Goal: Task Accomplishment & Management: Manage account settings

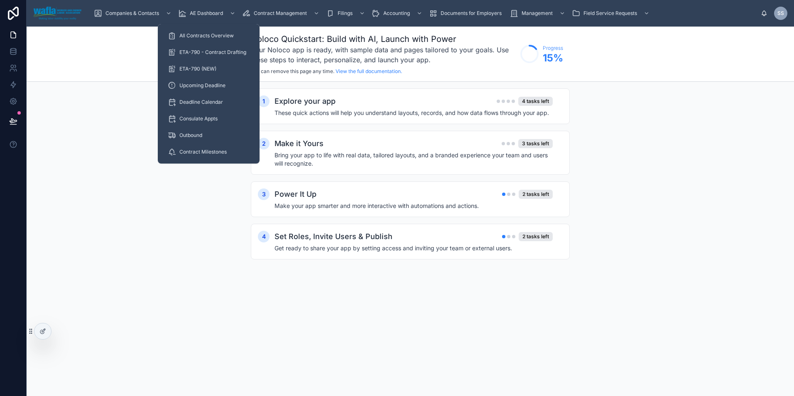
click at [208, 54] on span "ETA-790 - Contract Drafting" at bounding box center [212, 52] width 67 height 7
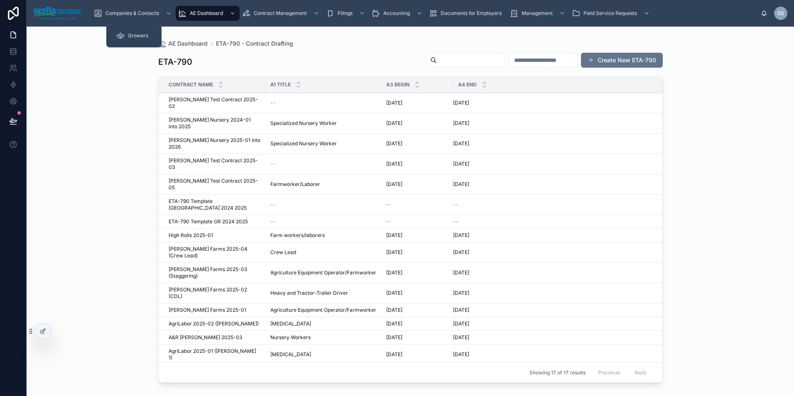
click at [133, 33] on span "Growers" at bounding box center [138, 35] width 20 height 7
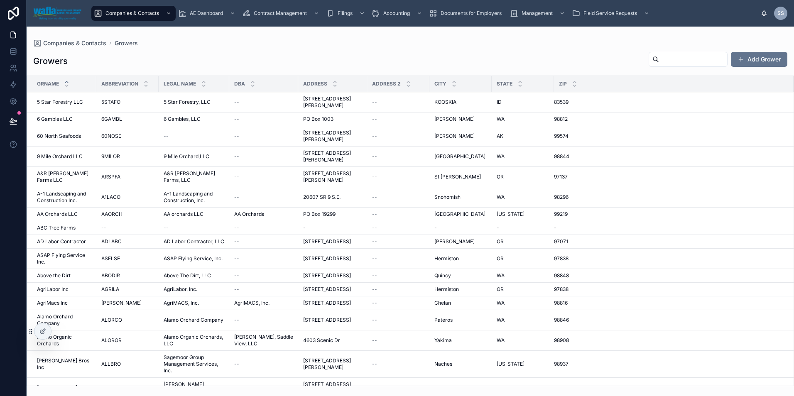
click at [659, 58] on input "text" at bounding box center [693, 60] width 68 height 12
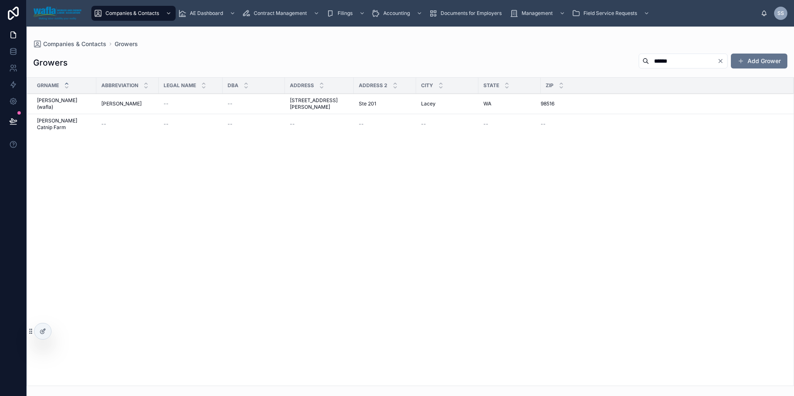
type input "******"
click at [52, 103] on span "[PERSON_NAME] (wafla)" at bounding box center [64, 103] width 54 height 13
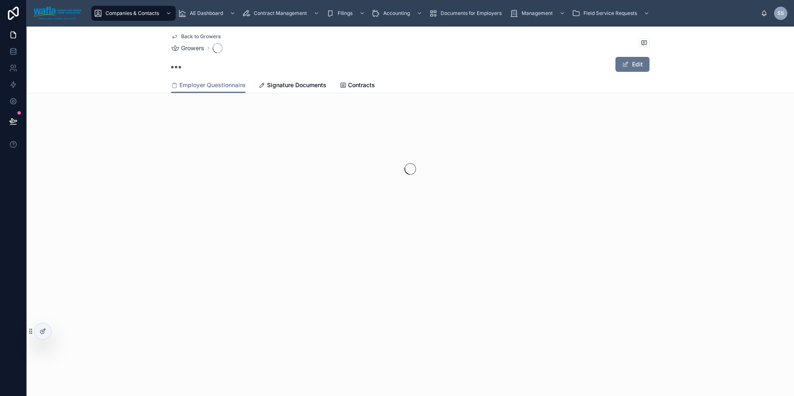
click at [294, 85] on span "Signature Documents" at bounding box center [296, 85] width 59 height 8
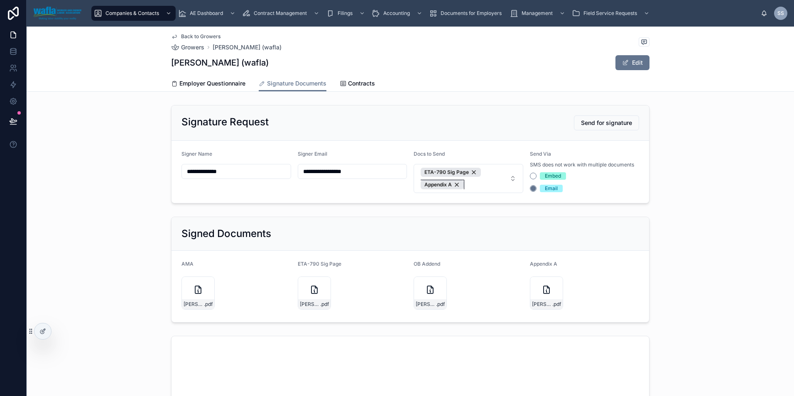
click at [455, 186] on div "Appendix A" at bounding box center [441, 184] width 43 height 9
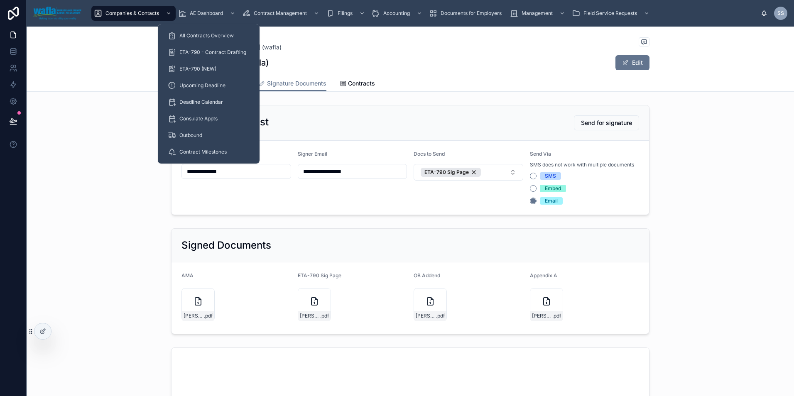
click at [209, 53] on span "ETA-790 - Contract Drafting" at bounding box center [212, 52] width 67 height 7
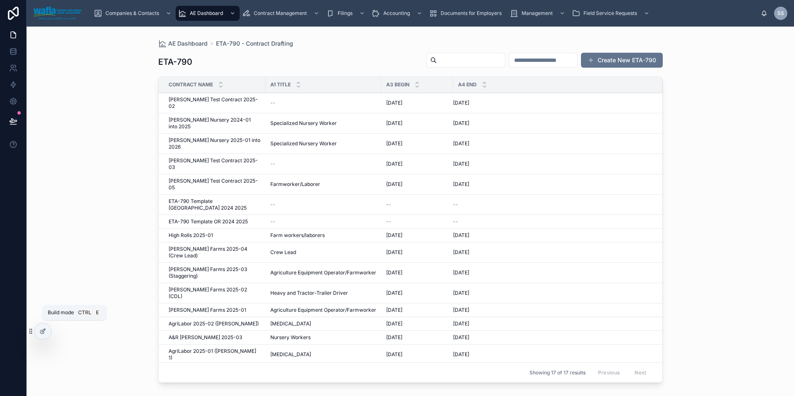
click at [40, 335] on div at bounding box center [42, 331] width 17 height 16
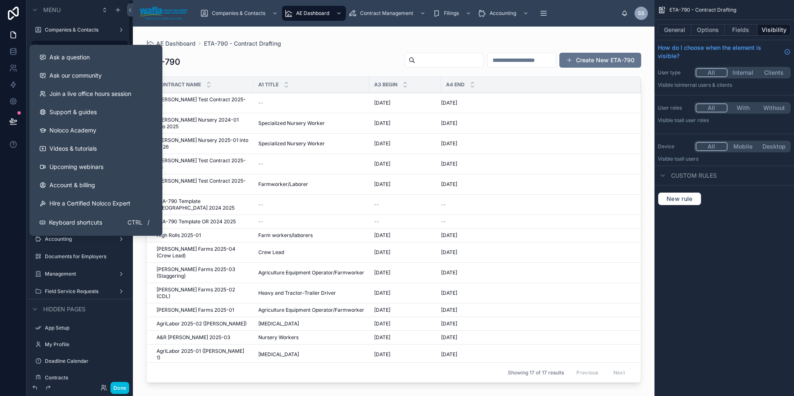
click at [54, 63] on button "Ask a question" at bounding box center [96, 57] width 126 height 18
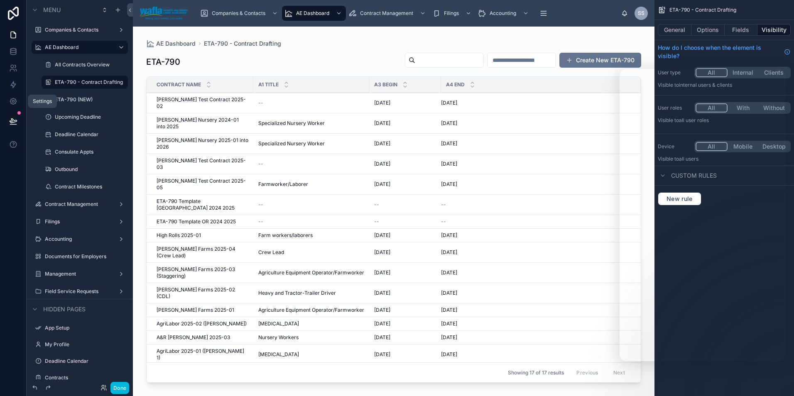
click at [10, 104] on icon at bounding box center [13, 101] width 8 height 8
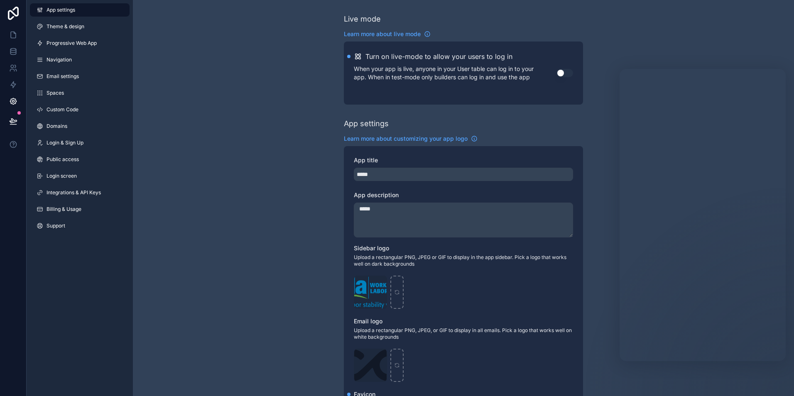
drag, startPoint x: 360, startPoint y: 209, endPoint x: 337, endPoint y: 208, distance: 23.2
click at [337, 208] on div "Live mode Learn more about live mode Turn on live-mode to allow your users to l…" at bounding box center [463, 321] width 661 height 643
type textarea "*****"
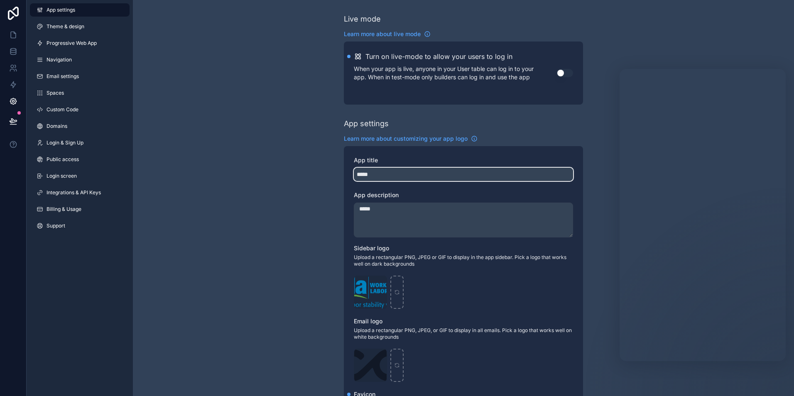
drag, startPoint x: 383, startPoint y: 175, endPoint x: 319, endPoint y: 168, distance: 64.7
click at [319, 168] on div "Live mode Learn more about live mode Turn on live-mode to allow your users to l…" at bounding box center [463, 321] width 661 height 643
type input "*"
type input "*****"
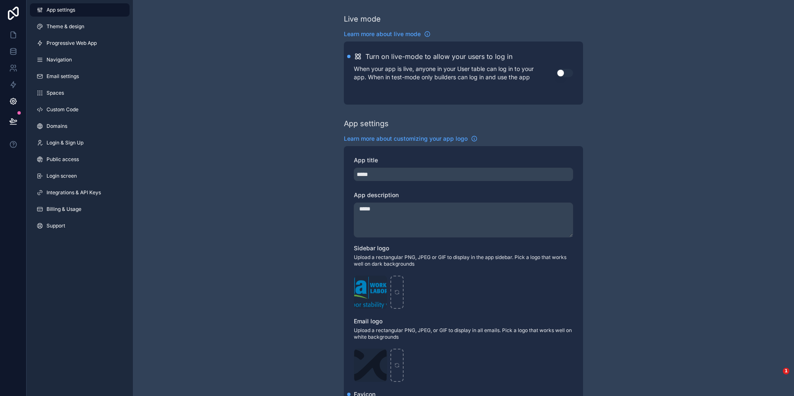
click at [278, 160] on div "Live mode Learn more about live mode Turn on live-mode to allow your users to l…" at bounding box center [463, 321] width 661 height 643
click at [11, 68] on icon at bounding box center [13, 68] width 8 height 8
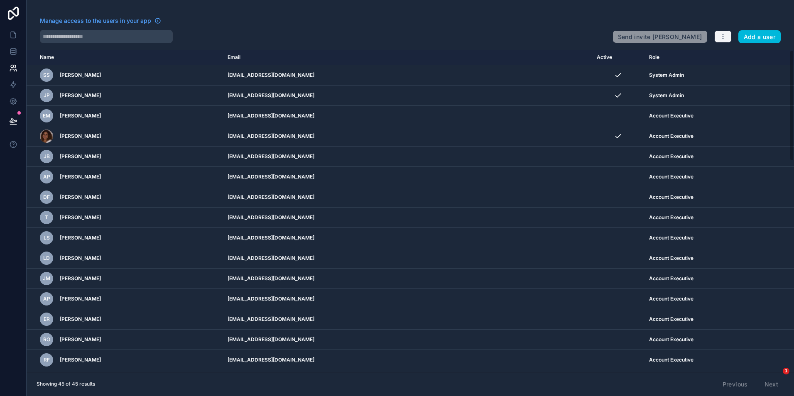
click at [721, 37] on icon "button" at bounding box center [722, 36] width 7 height 7
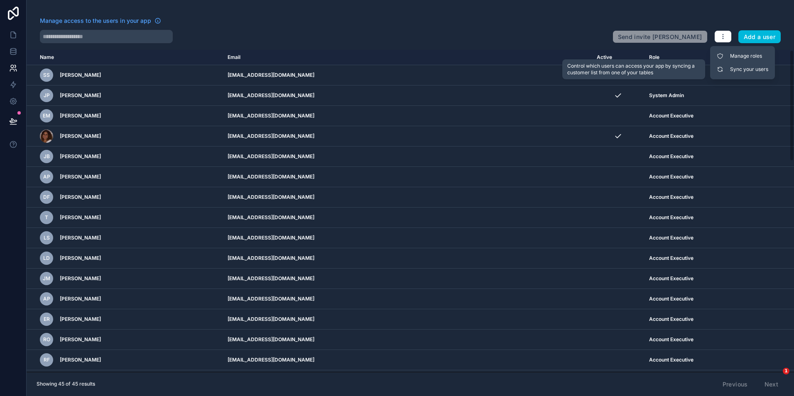
click at [729, 70] on link "Sync your users" at bounding box center [742, 69] width 58 height 13
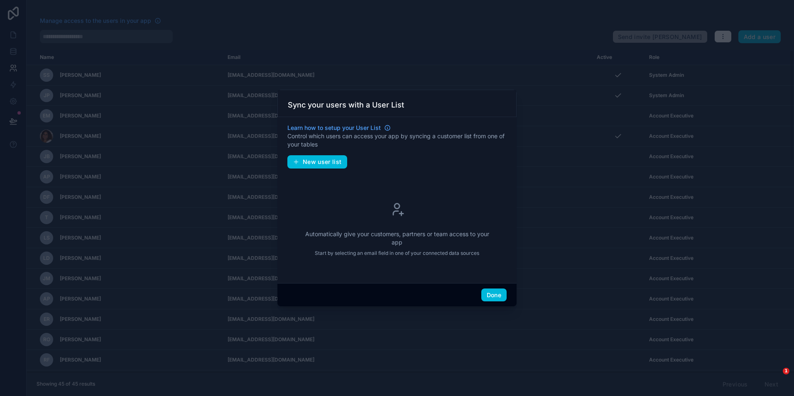
click at [302, 160] on button "New user list" at bounding box center [317, 161] width 60 height 13
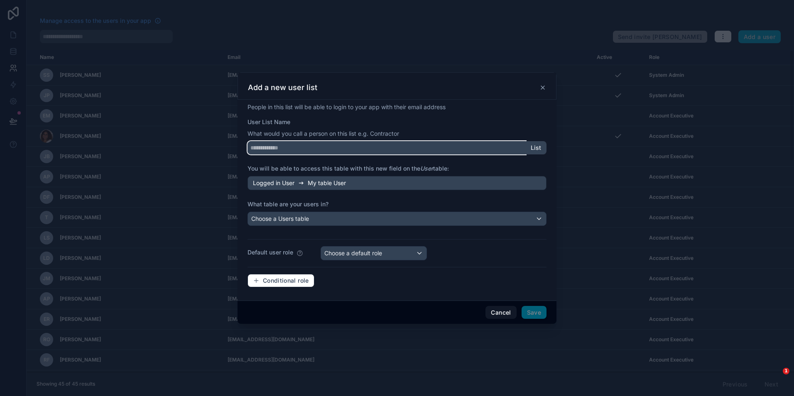
click at [301, 147] on input "User List Name" at bounding box center [386, 147] width 278 height 13
type input "*****"
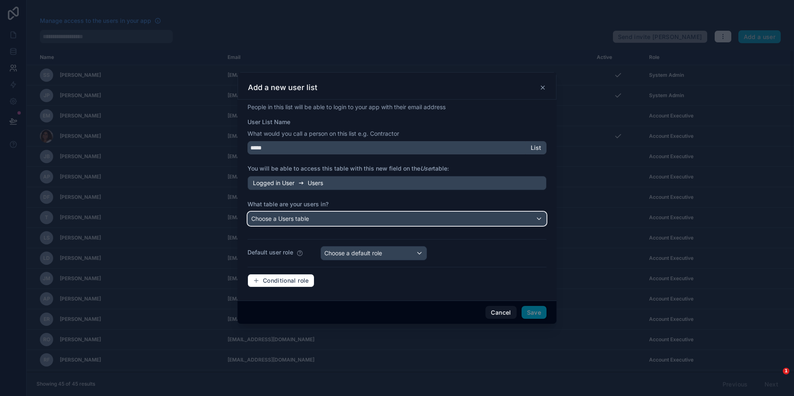
click at [303, 217] on span "Choose a Users table" at bounding box center [280, 218] width 58 height 7
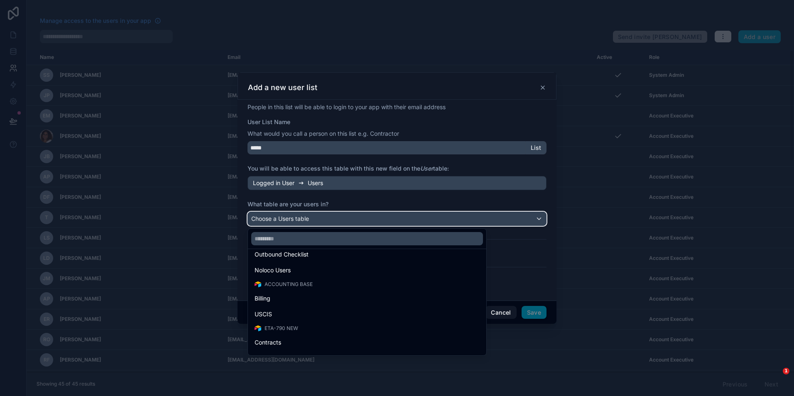
scroll to position [433, 0]
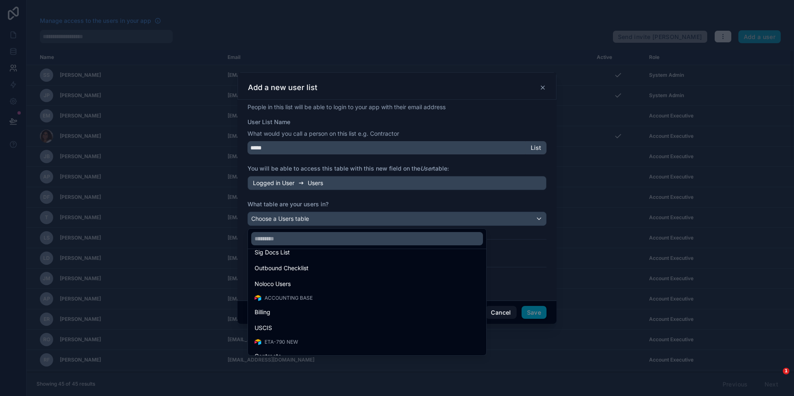
click at [289, 286] on span "Noloco Users" at bounding box center [272, 284] width 36 height 10
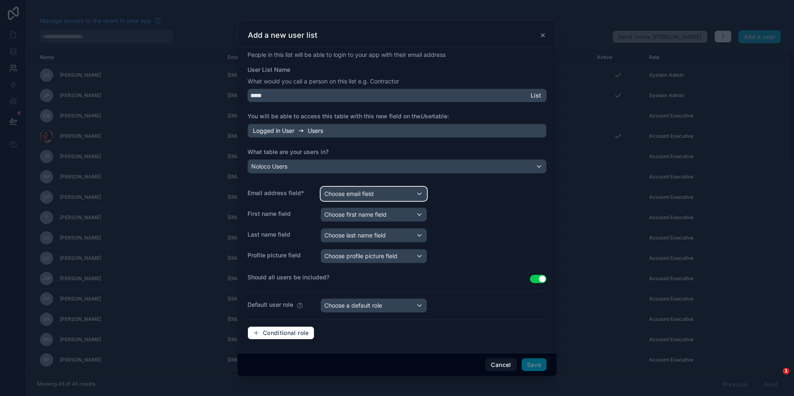
click at [337, 193] on span "Choose email field" at bounding box center [348, 193] width 49 height 7
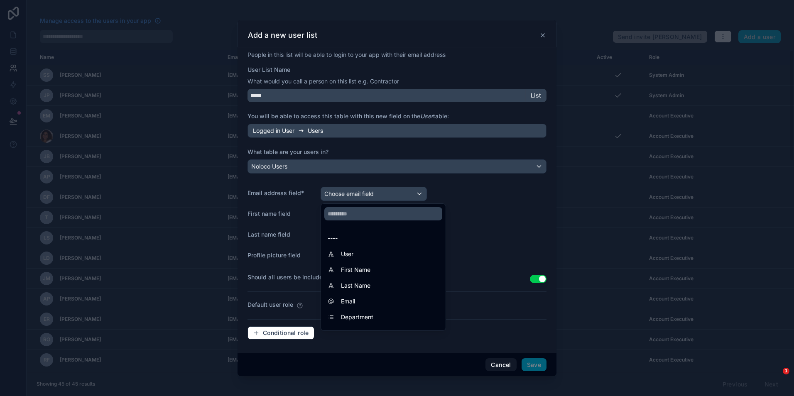
click at [346, 299] on span "Email" at bounding box center [348, 301] width 14 height 10
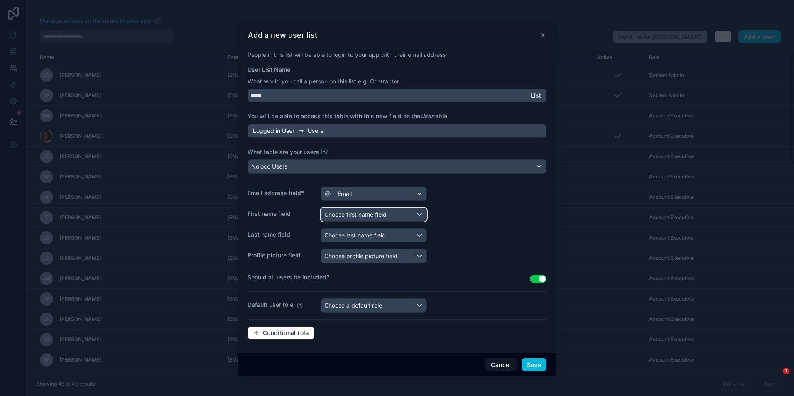
click at [349, 217] on span "Choose first name field" at bounding box center [355, 214] width 62 height 7
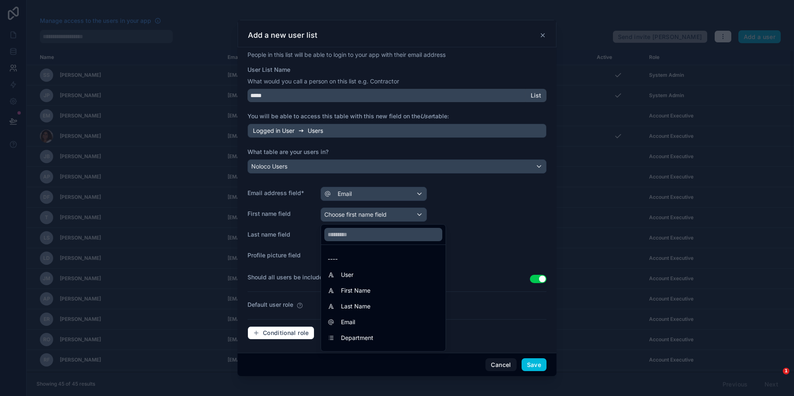
click at [347, 292] on span "First Name" at bounding box center [355, 291] width 29 height 10
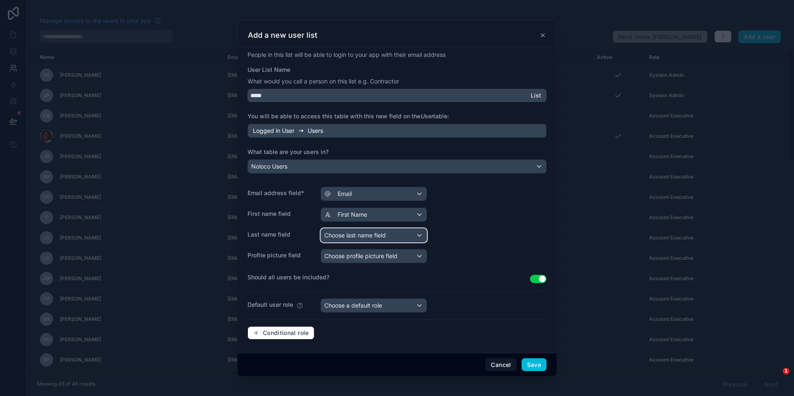
click at [340, 234] on span "Choose last name field" at bounding box center [354, 235] width 61 height 7
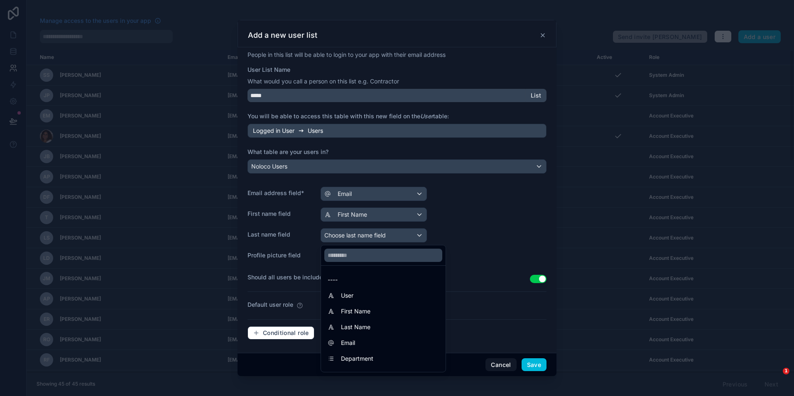
click at [347, 323] on span "Last Name" at bounding box center [355, 327] width 29 height 10
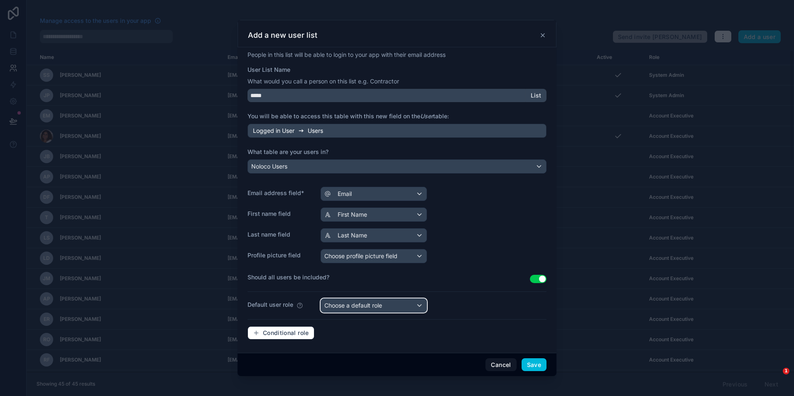
click at [346, 306] on span "Choose a default role" at bounding box center [353, 305] width 58 height 7
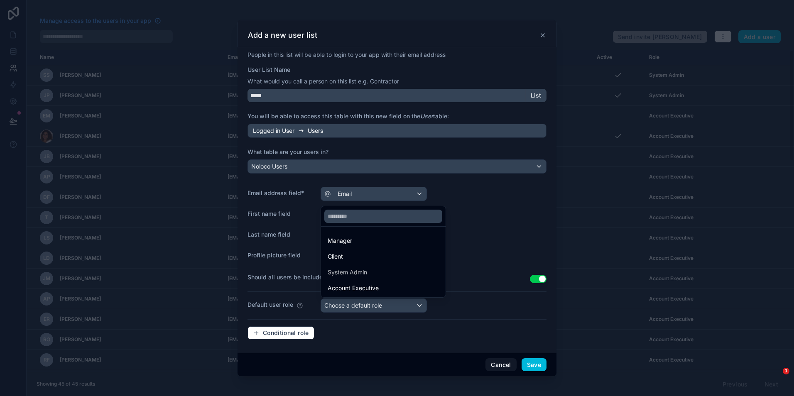
drag, startPoint x: 509, startPoint y: 312, endPoint x: 474, endPoint y: 312, distance: 34.5
click at [508, 312] on div at bounding box center [397, 198] width 794 height 396
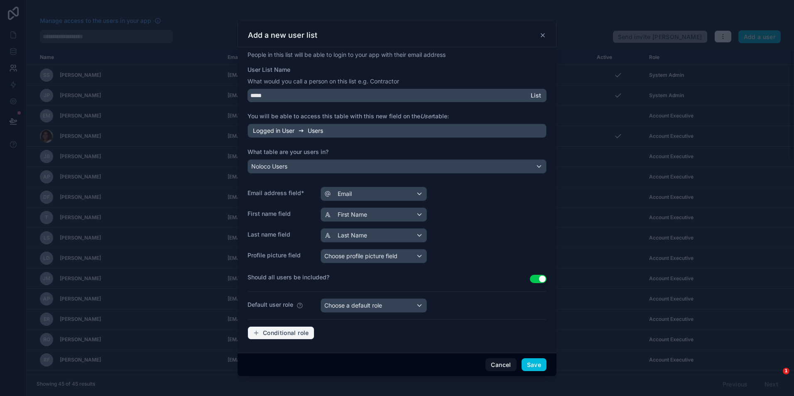
click at [291, 335] on span "Conditional role" at bounding box center [286, 332] width 46 height 7
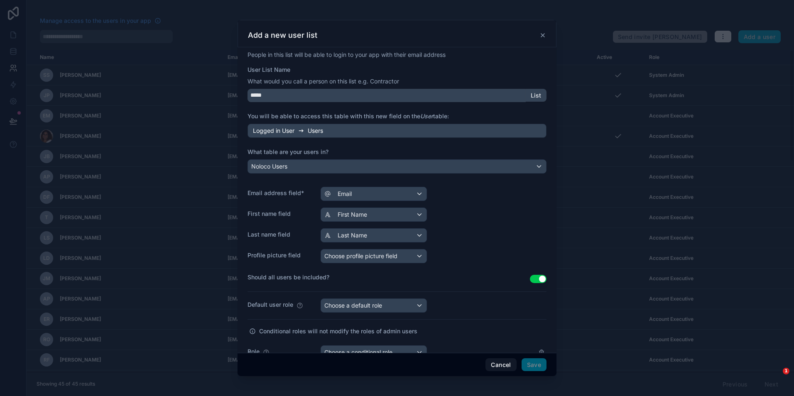
click at [460, 308] on div "Default user role Choose a default role" at bounding box center [396, 305] width 299 height 14
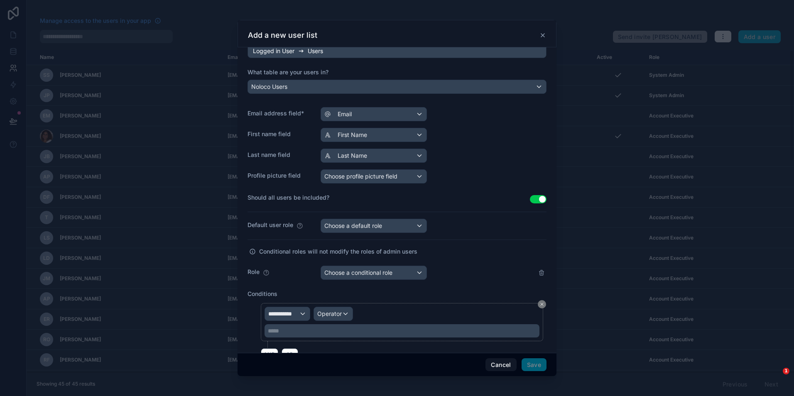
scroll to position [83, 0]
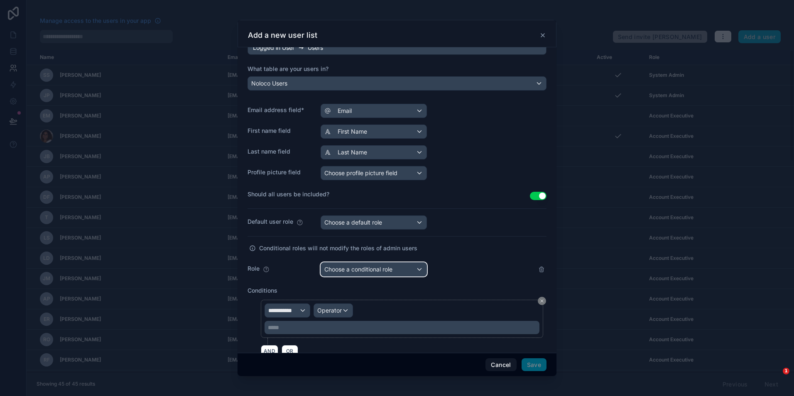
click at [357, 271] on span "Choose a conditional role" at bounding box center [358, 269] width 68 height 7
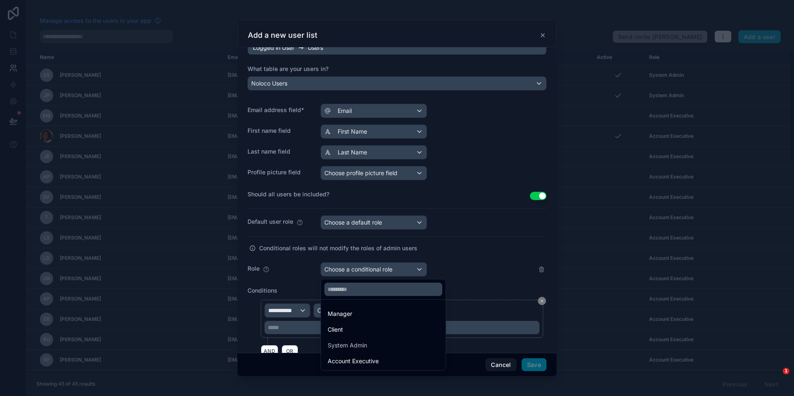
click at [484, 273] on div at bounding box center [397, 198] width 794 height 396
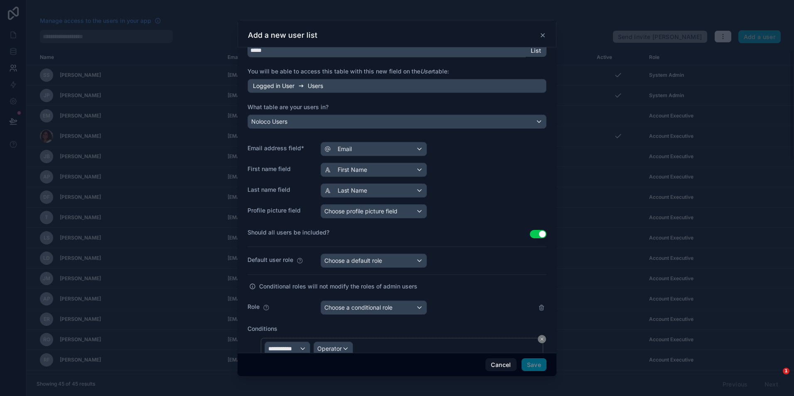
scroll to position [42, 0]
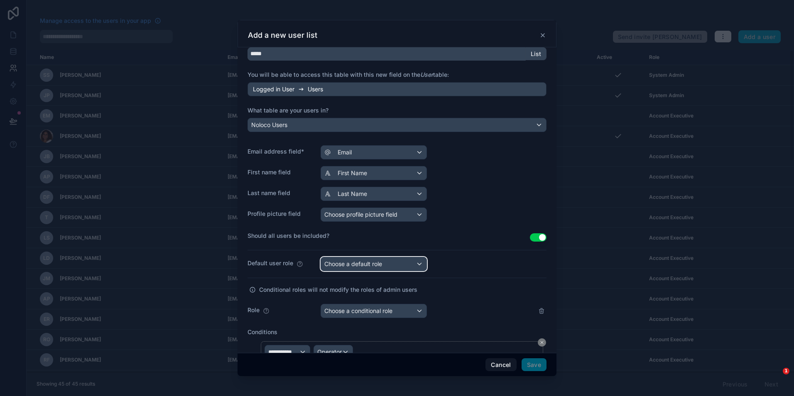
click at [407, 268] on div "Choose a default role" at bounding box center [373, 263] width 105 height 13
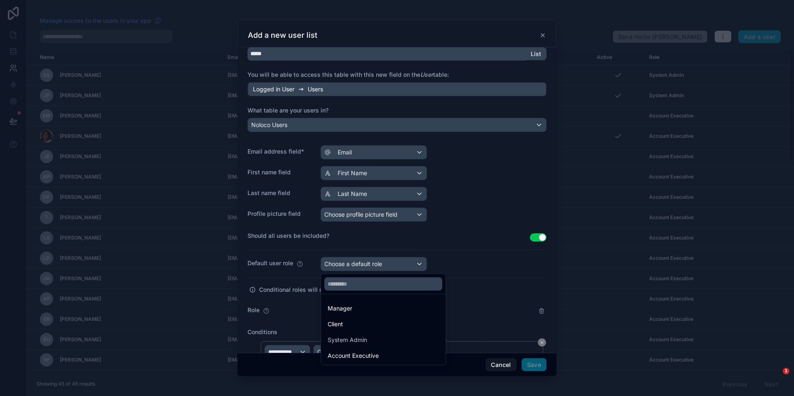
click at [460, 268] on div at bounding box center [397, 198] width 794 height 396
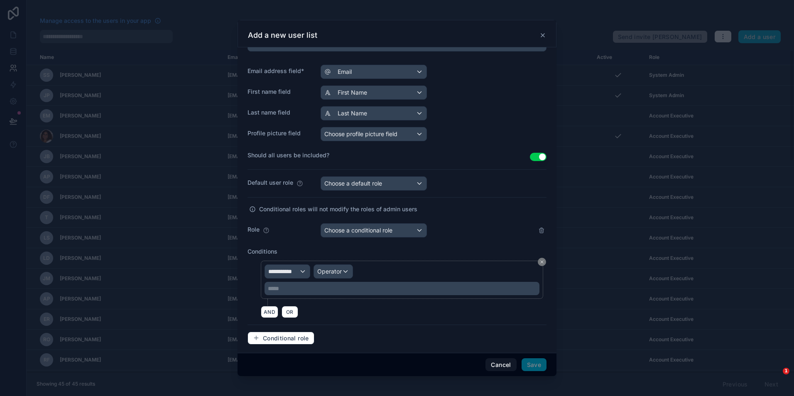
scroll to position [127, 0]
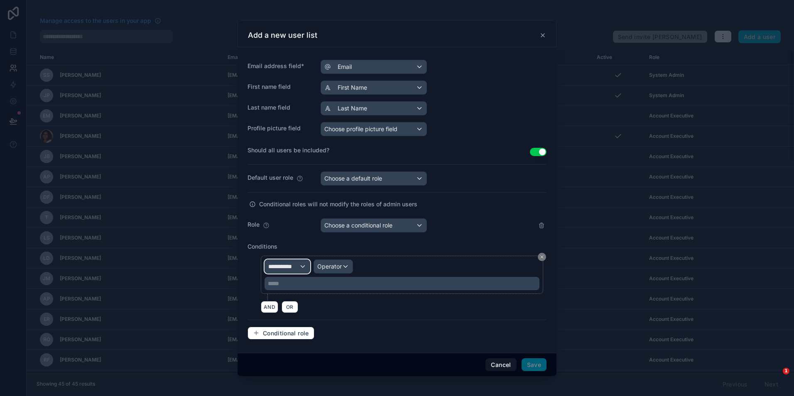
click at [298, 265] on span "**********" at bounding box center [283, 266] width 31 height 8
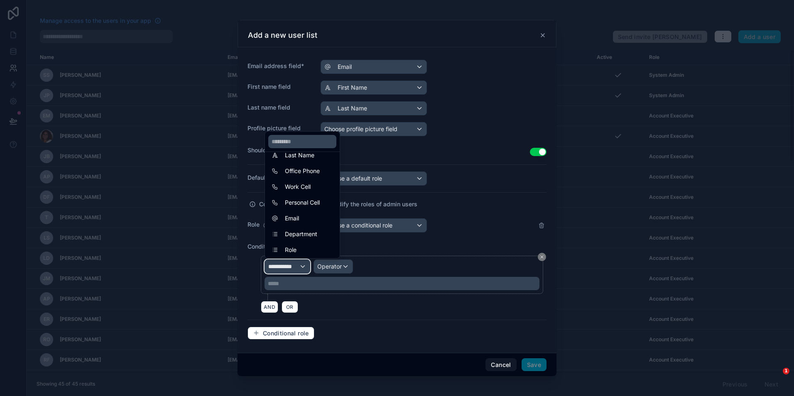
scroll to position [43, 0]
click at [303, 244] on div "Role" at bounding box center [301, 249] width 61 height 10
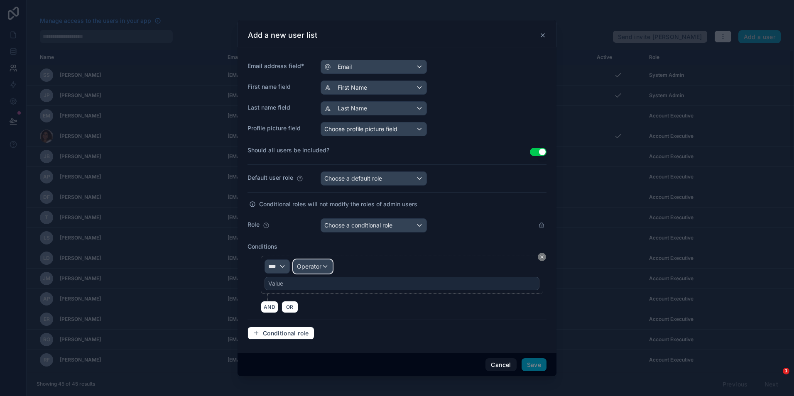
click at [321, 264] on span "Operator" at bounding box center [309, 266] width 24 height 7
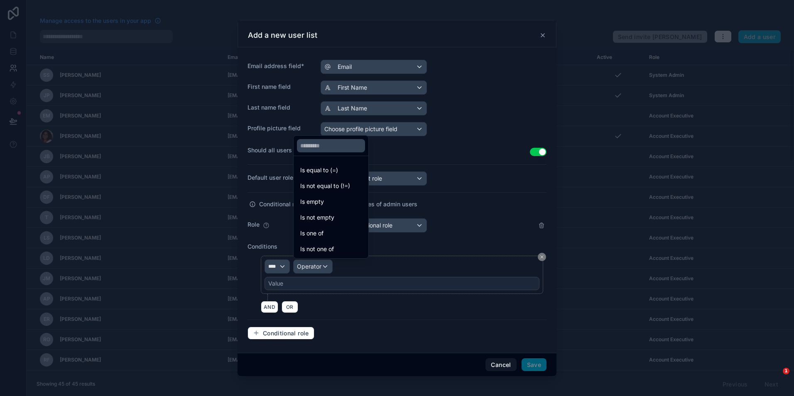
click at [331, 170] on span "Is equal to (=)" at bounding box center [319, 170] width 38 height 10
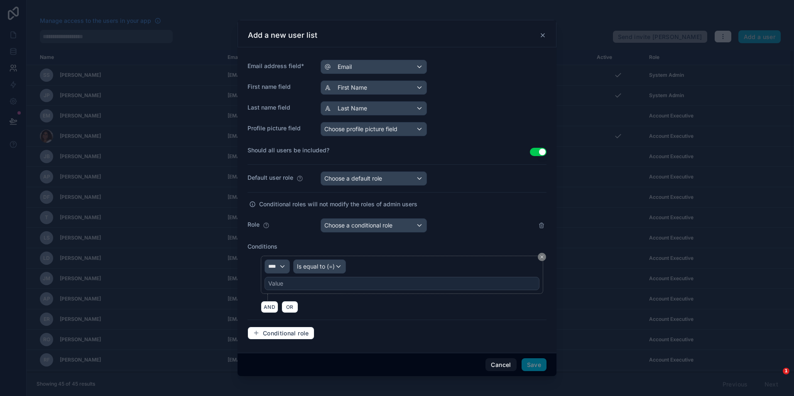
click at [321, 285] on div "Value" at bounding box center [401, 283] width 275 height 13
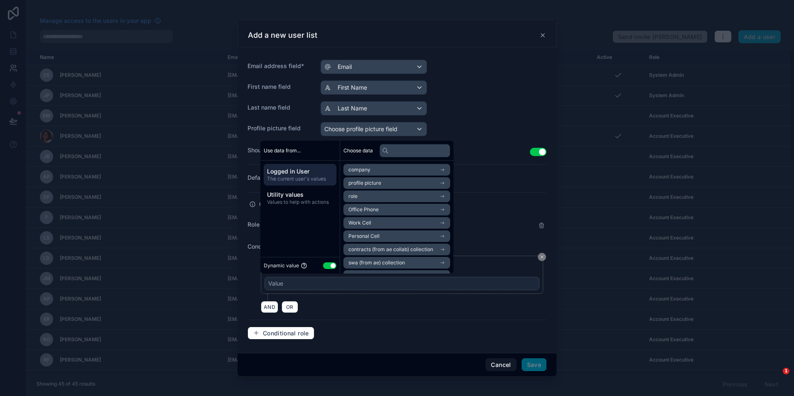
click at [298, 285] on div "Value" at bounding box center [401, 283] width 275 height 13
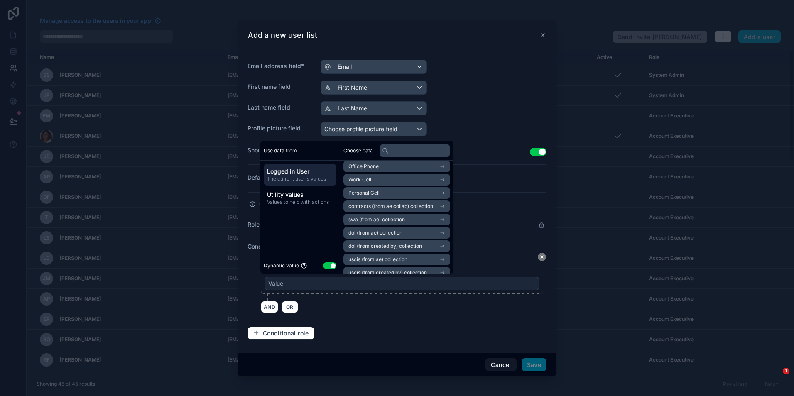
scroll to position [0, 0]
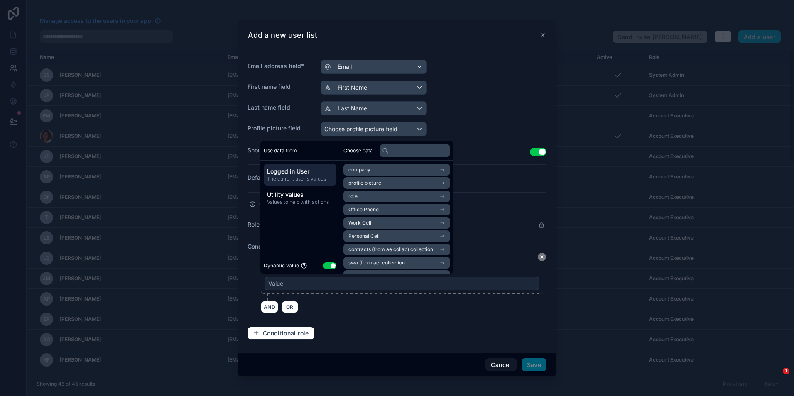
click at [315, 205] on span "Values to help with actions" at bounding box center [300, 202] width 66 height 7
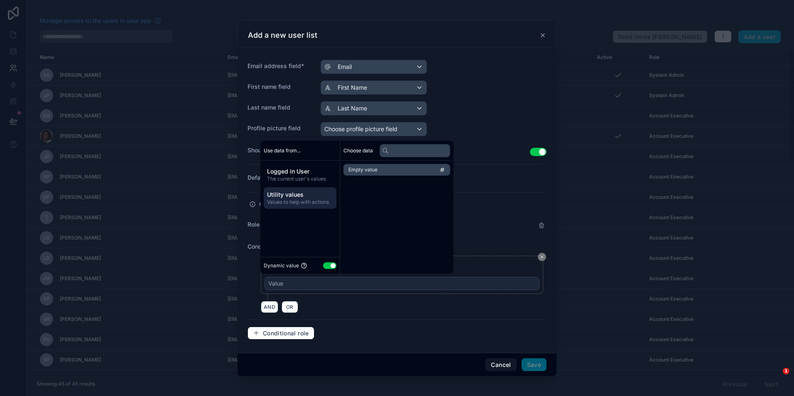
click at [310, 177] on span "The current user's values" at bounding box center [300, 179] width 66 height 7
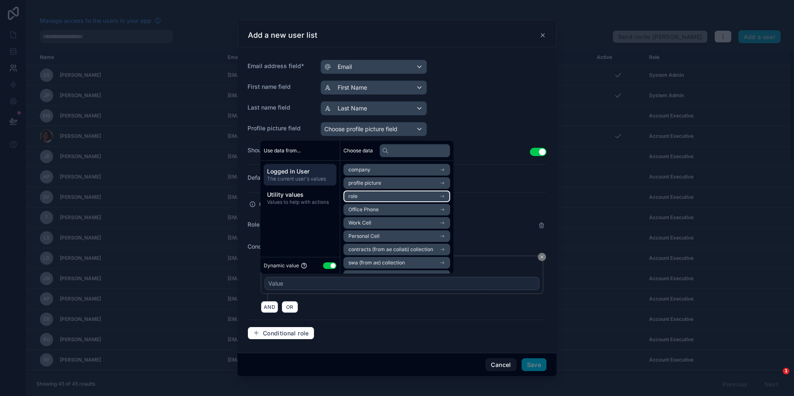
click at [415, 195] on li "role" at bounding box center [396, 197] width 107 height 12
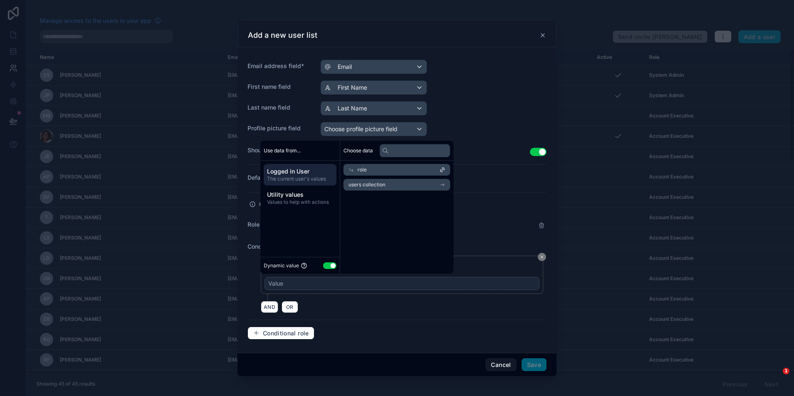
click at [417, 168] on div "role" at bounding box center [396, 170] width 107 height 12
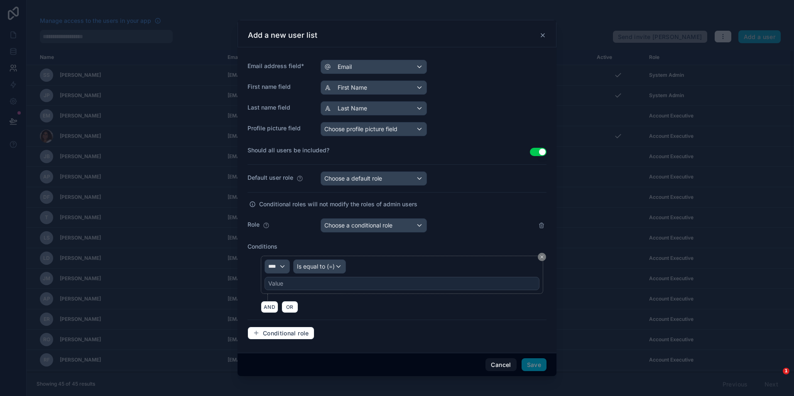
click at [389, 323] on div "People in this list will be able to login to your app with their email address …" at bounding box center [396, 135] width 299 height 423
click at [376, 225] on span "Choose a conditional role" at bounding box center [358, 225] width 68 height 7
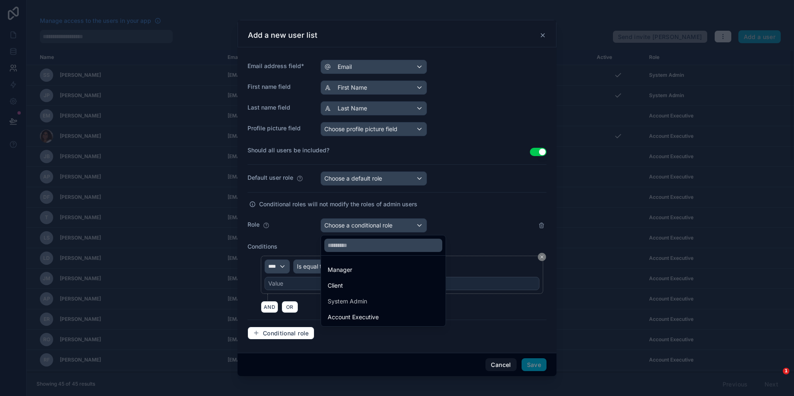
click at [359, 313] on div "Account Executive" at bounding box center [352, 317] width 51 height 10
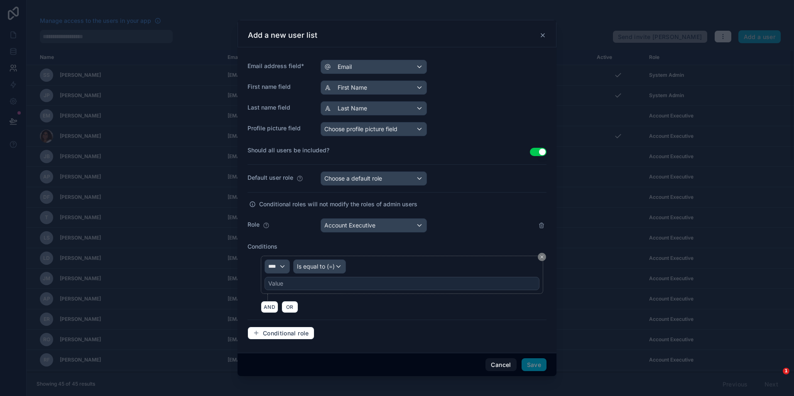
click at [290, 284] on div "Value" at bounding box center [401, 283] width 275 height 13
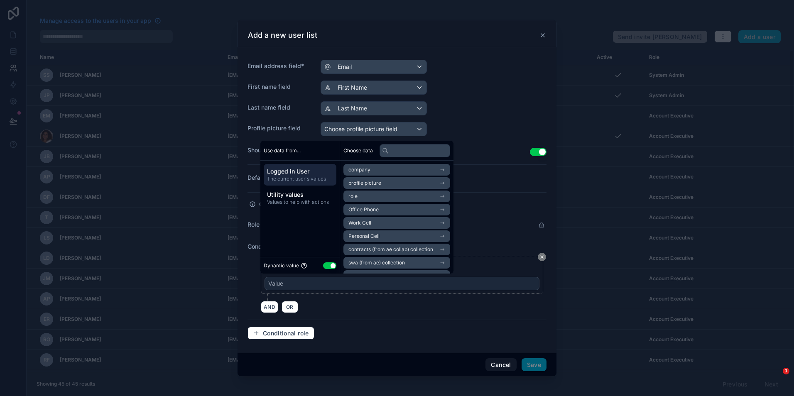
click at [290, 285] on div "Value" at bounding box center [401, 283] width 275 height 13
click at [329, 266] on button "Use setting" at bounding box center [329, 265] width 13 height 7
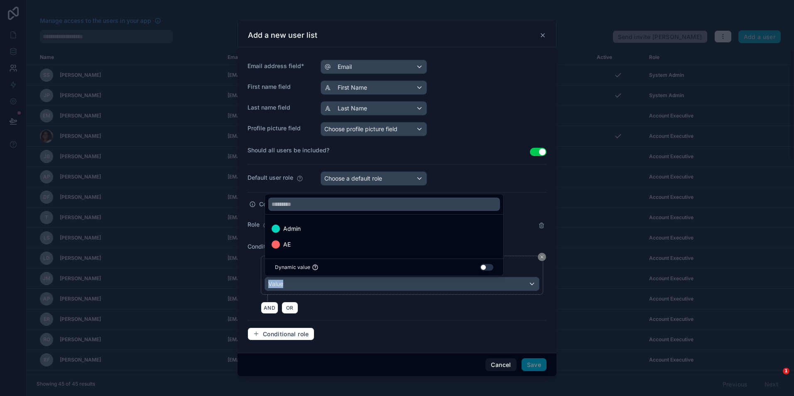
click at [295, 248] on div "AE" at bounding box center [383, 244] width 225 height 10
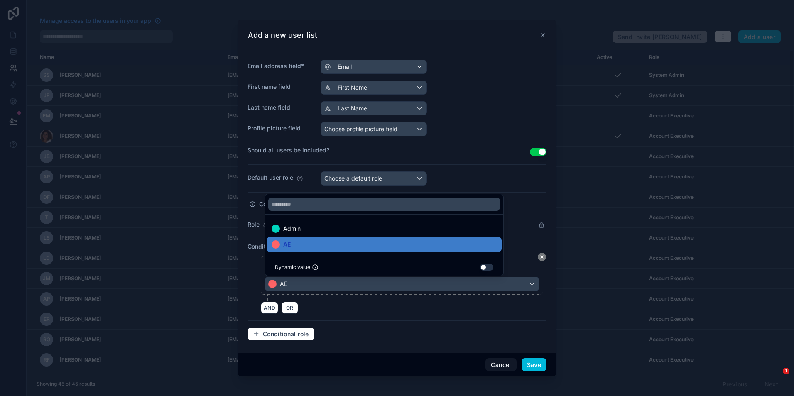
click at [536, 367] on button "Save" at bounding box center [533, 364] width 25 height 13
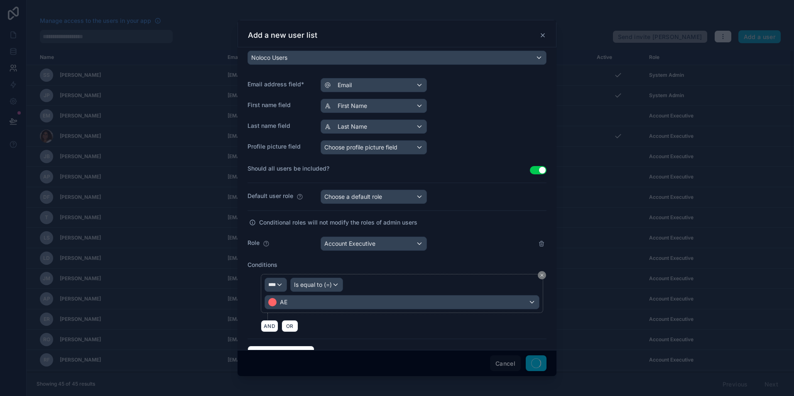
scroll to position [145, 0]
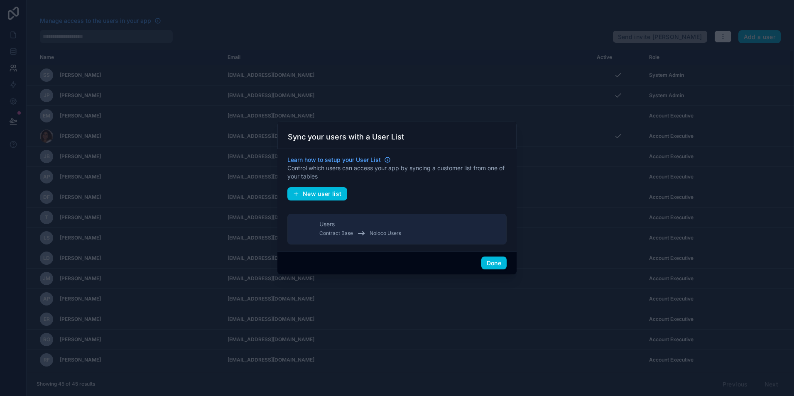
click at [496, 261] on button "Done" at bounding box center [493, 263] width 25 height 13
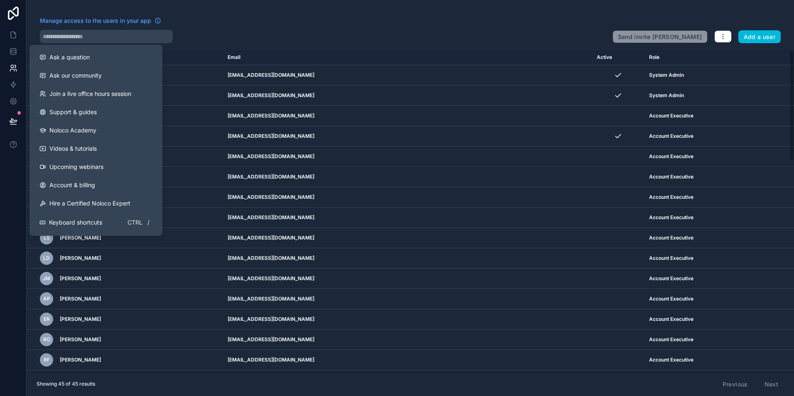
click at [68, 63] on button "Ask a question" at bounding box center [96, 57] width 126 height 18
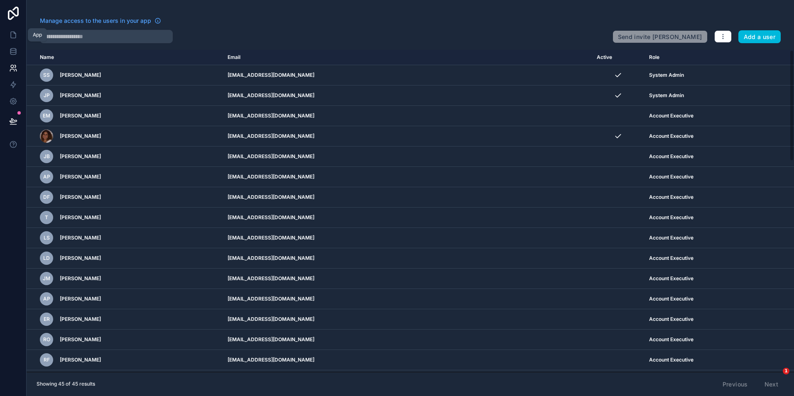
click at [17, 34] on icon at bounding box center [13, 35] width 8 height 8
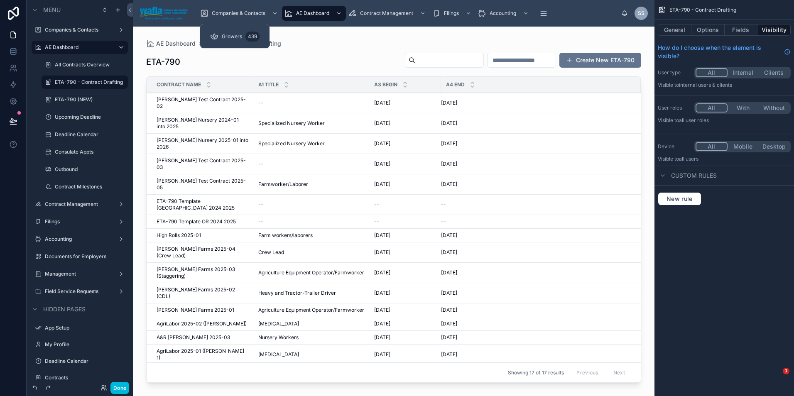
click at [227, 34] on span "Growers" at bounding box center [232, 36] width 20 height 7
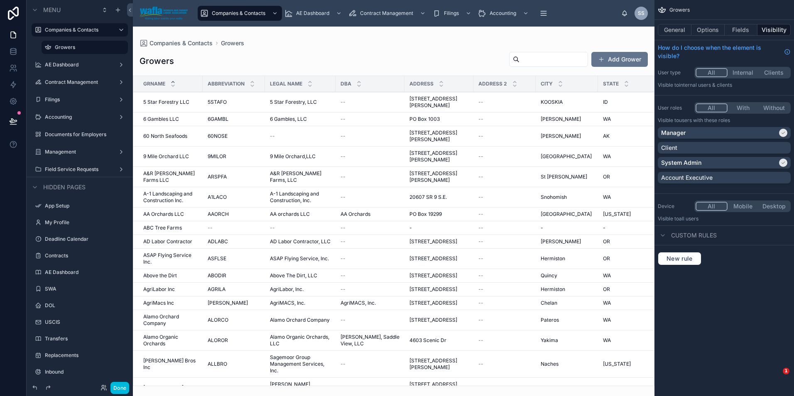
click at [531, 64] on div at bounding box center [393, 211] width 521 height 369
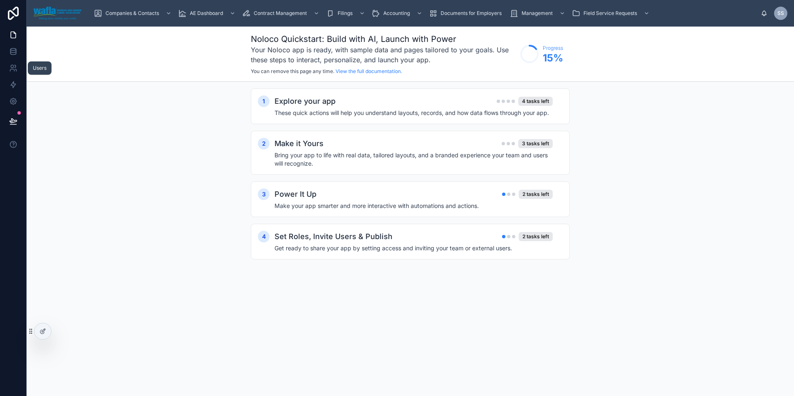
click at [15, 71] on icon at bounding box center [13, 68] width 8 height 8
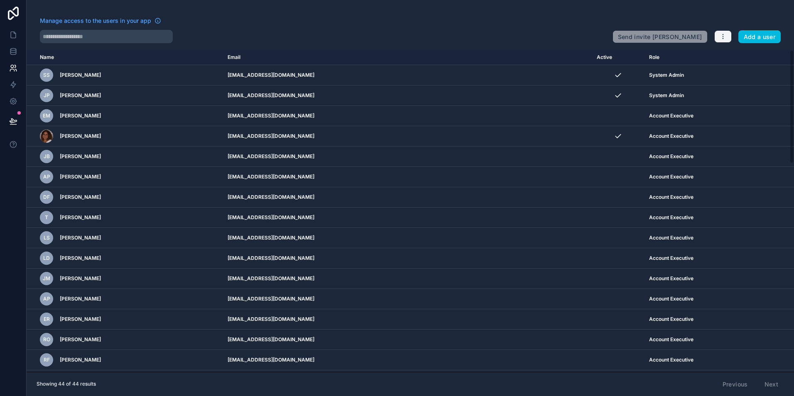
click at [722, 36] on icon "button" at bounding box center [722, 36] width 7 height 7
click at [648, 79] on td "System Admin" at bounding box center [700, 75] width 112 height 20
click at [0, 0] on icon "scrollable content" at bounding box center [0, 0] width 0 height 0
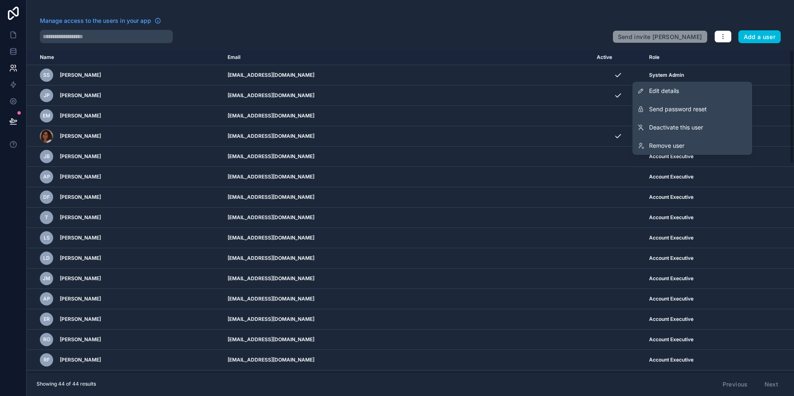
click at [701, 91] on link "Edit details" at bounding box center [692, 91] width 120 height 18
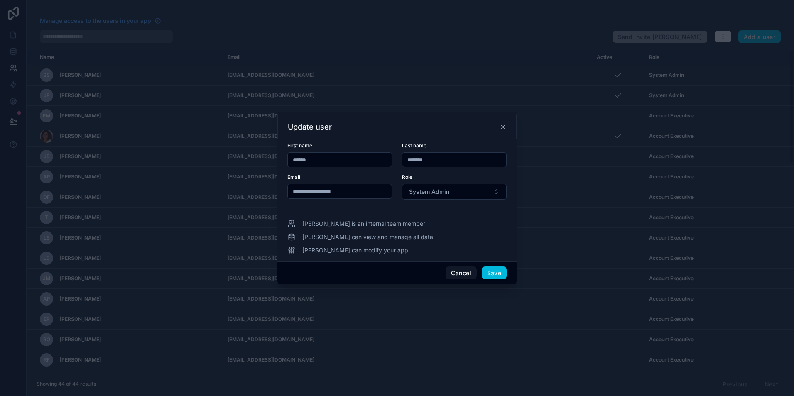
click at [484, 196] on button "System Admin" at bounding box center [454, 192] width 105 height 16
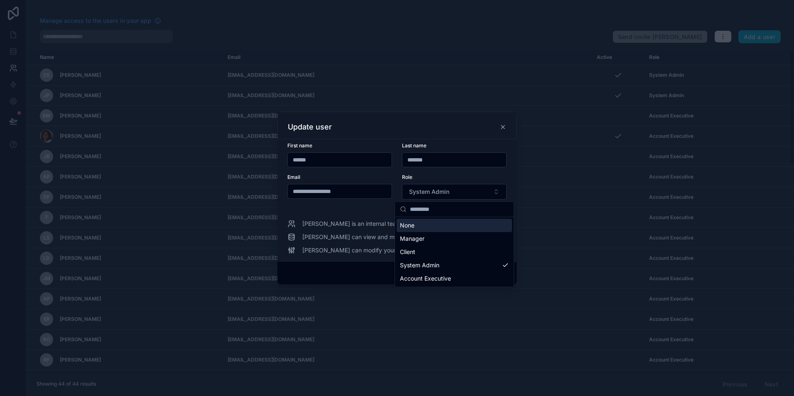
click at [457, 129] on div "Update user" at bounding box center [397, 127] width 218 height 10
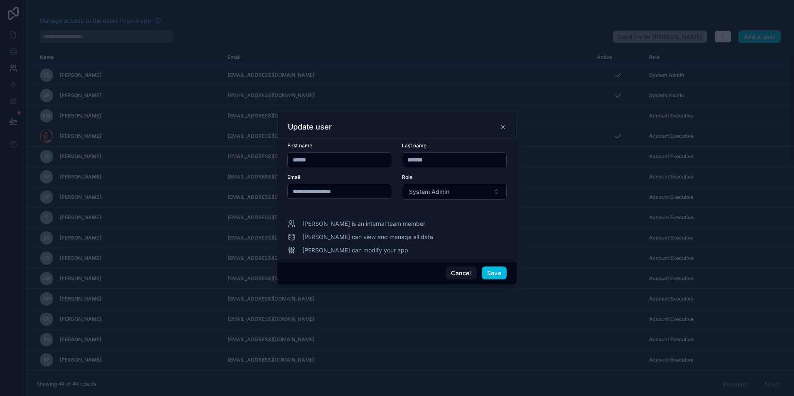
click at [502, 128] on icon at bounding box center [502, 126] width 3 height 3
